Goal: Navigation & Orientation: Find specific page/section

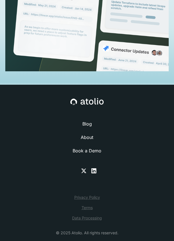
scroll to position [2311, 0]
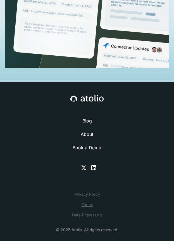
click at [83, 131] on link "About" at bounding box center [87, 134] width 13 height 7
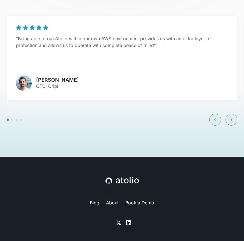
scroll to position [2443, 0]
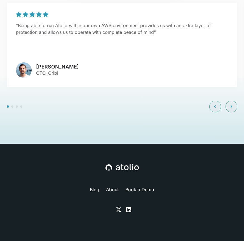
click at [111, 186] on link "About" at bounding box center [112, 189] width 13 height 7
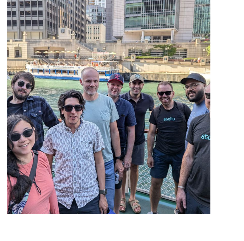
scroll to position [728, 0]
